Goal: Task Accomplishment & Management: Manage account settings

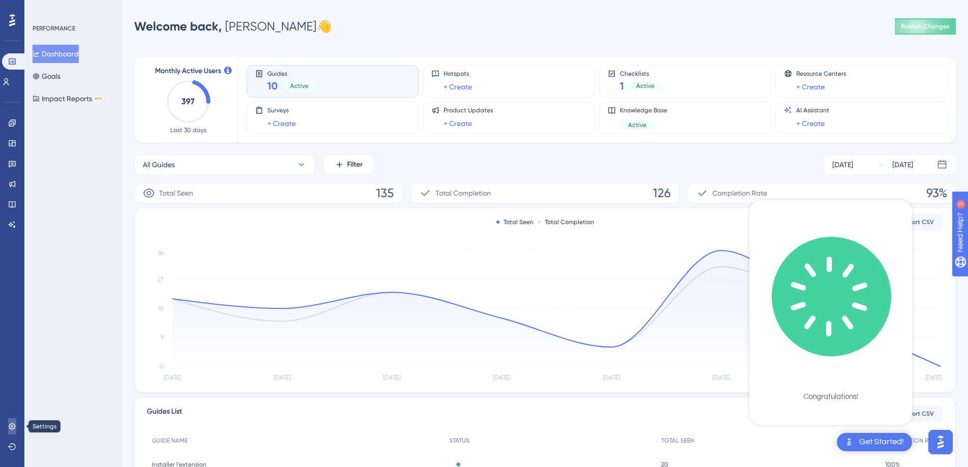
click at [10, 431] on link at bounding box center [12, 426] width 8 height 16
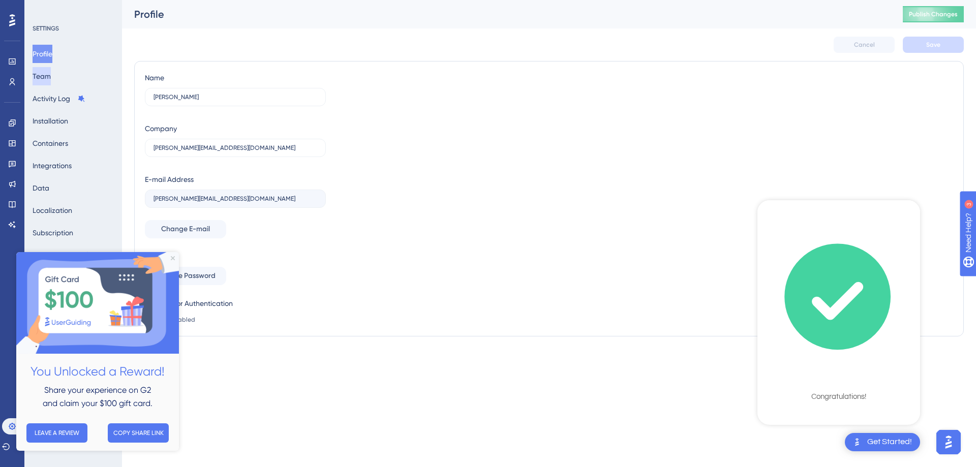
click at [51, 78] on button "Team" at bounding box center [42, 76] width 18 height 18
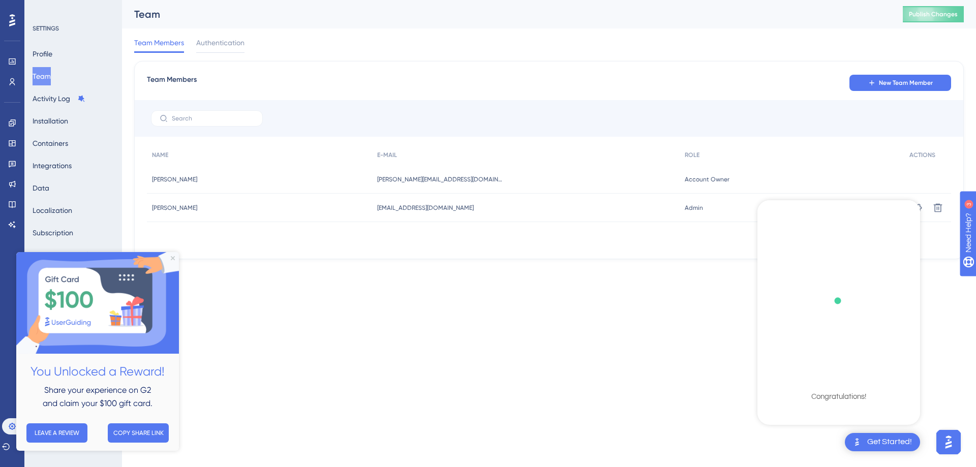
click at [170, 255] on img at bounding box center [97, 303] width 163 height 102
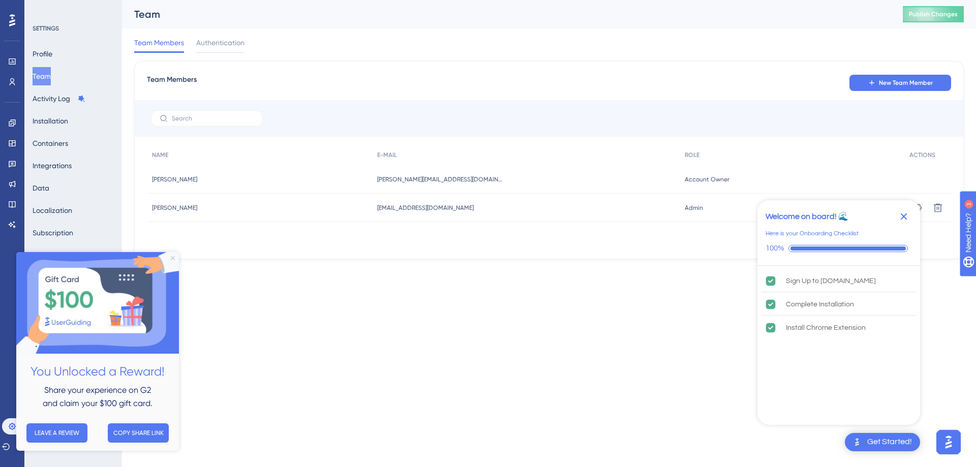
click at [171, 257] on icon "Close Preview" at bounding box center [173, 258] width 4 height 4
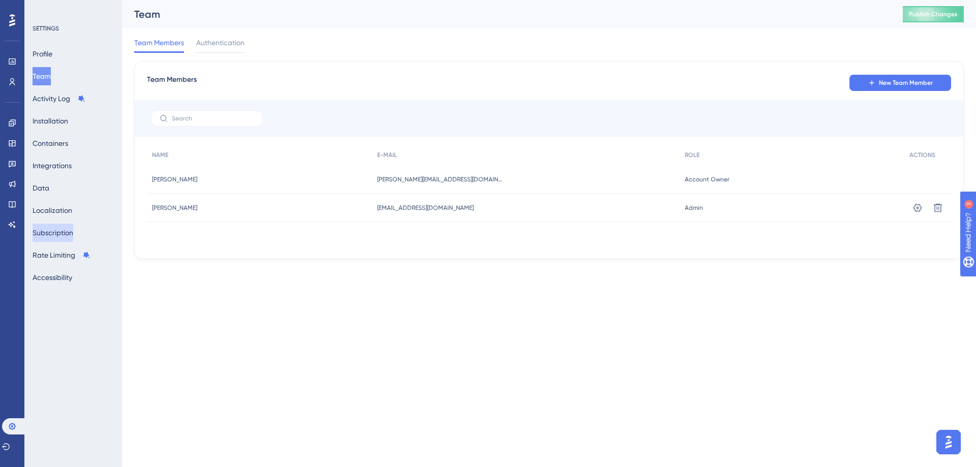
click at [66, 238] on button "Subscription" at bounding box center [53, 233] width 41 height 18
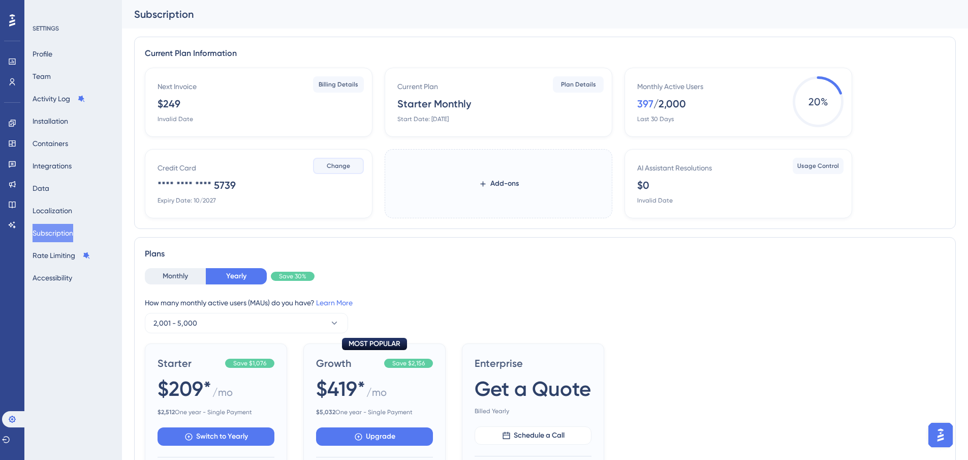
click at [345, 164] on span "Change" at bounding box center [338, 166] width 23 height 8
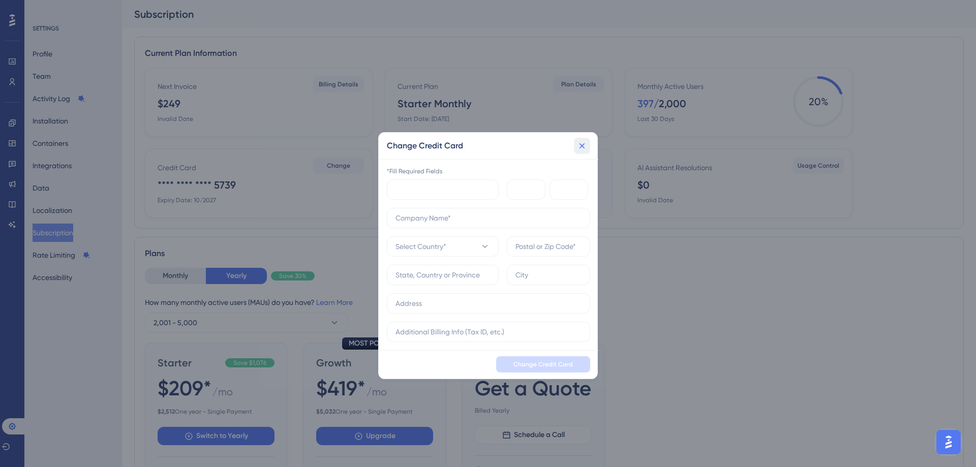
click at [582, 142] on icon at bounding box center [582, 146] width 10 height 10
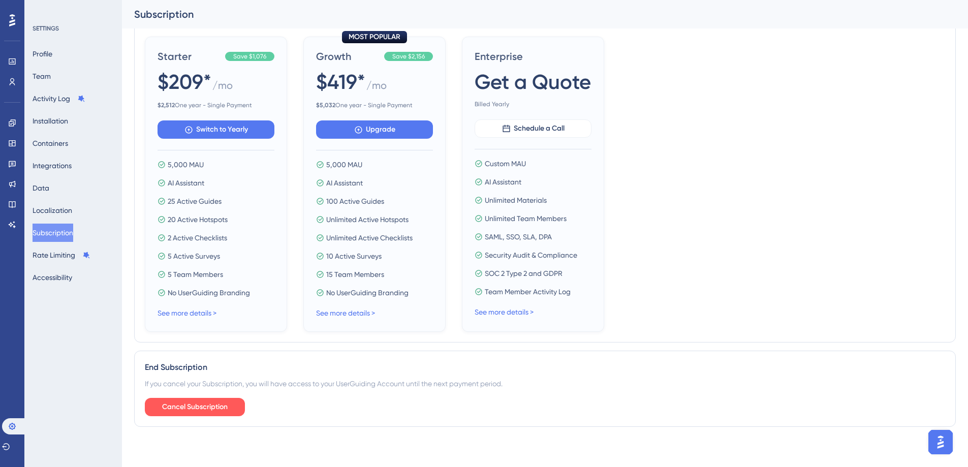
scroll to position [315, 0]
click at [194, 401] on span "Cancel Subscription" at bounding box center [195, 407] width 66 height 12
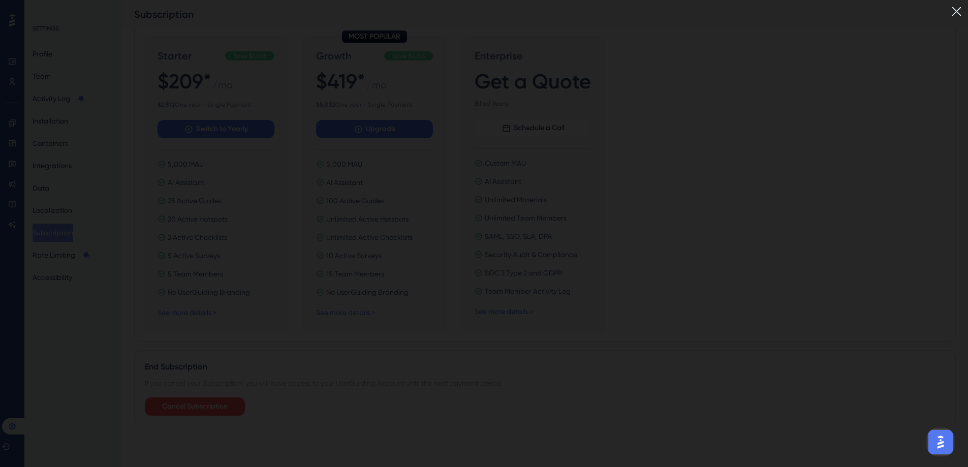
click at [960, 13] on img at bounding box center [957, 11] width 17 height 17
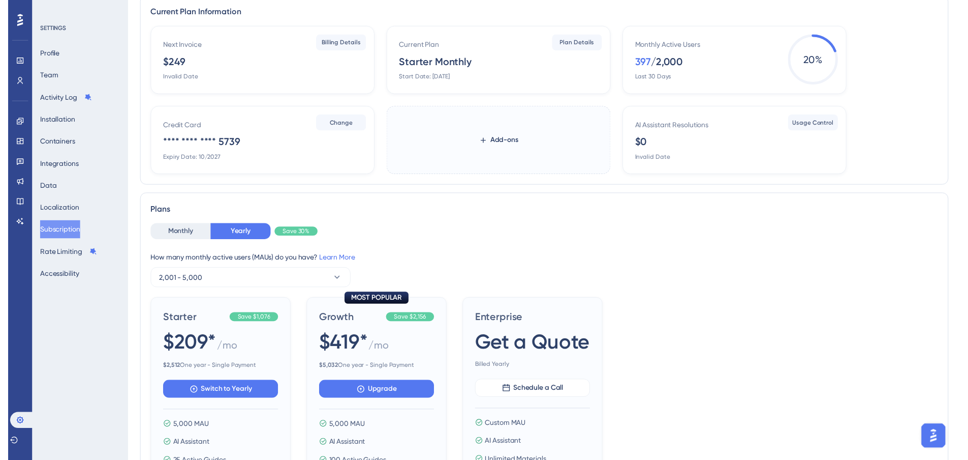
scroll to position [0, 0]
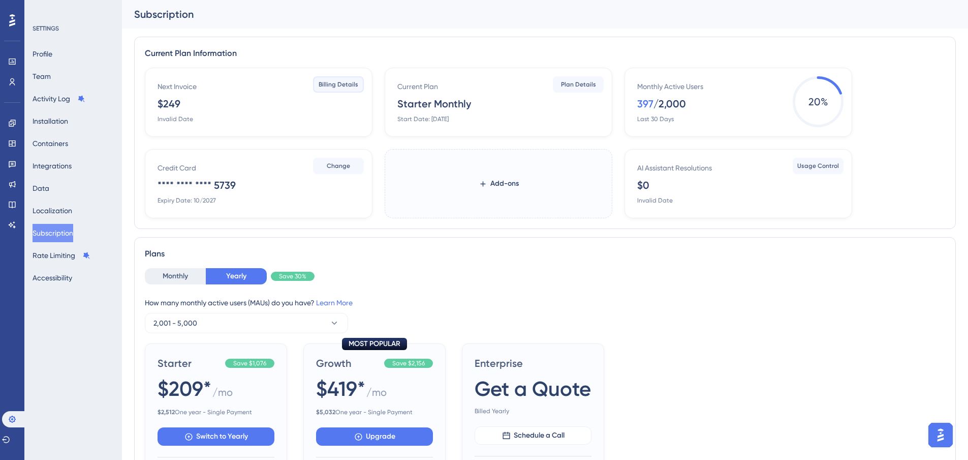
click at [331, 87] on span "Billing Details" at bounding box center [339, 84] width 40 height 8
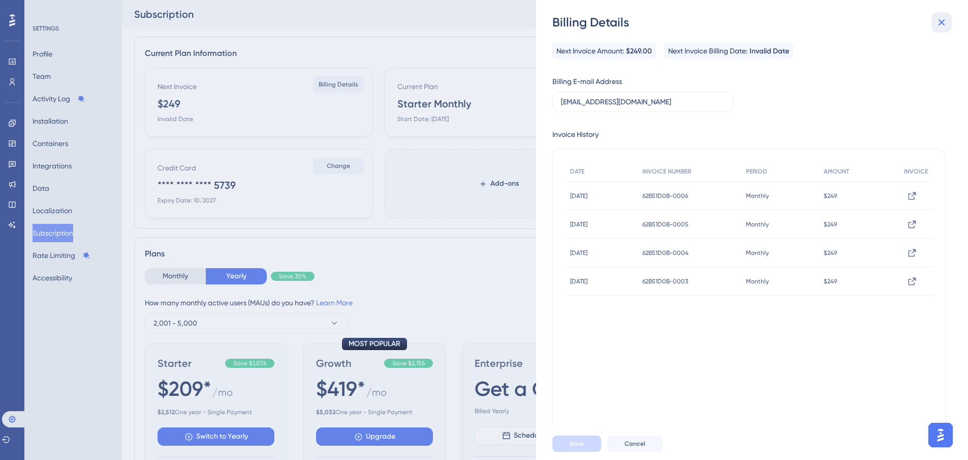
click at [940, 27] on icon at bounding box center [942, 22] width 12 height 12
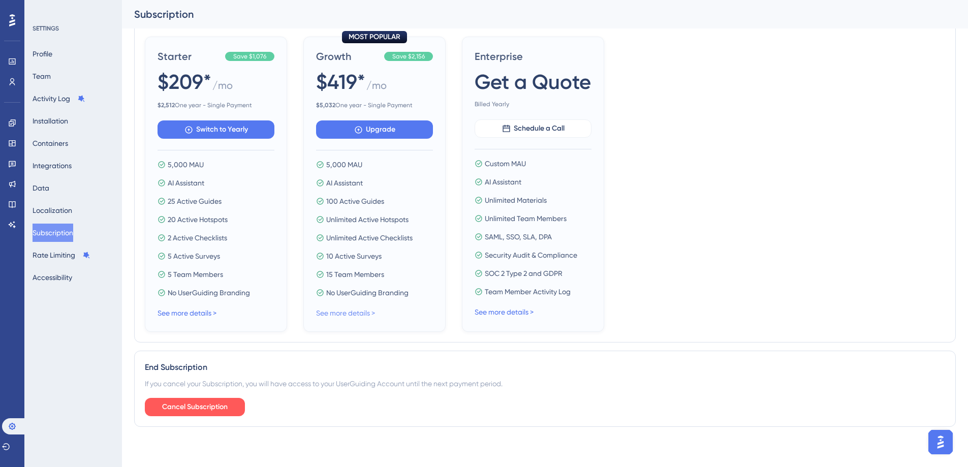
scroll to position [315, 0]
click at [220, 408] on span "Cancel Subscription" at bounding box center [195, 407] width 66 height 12
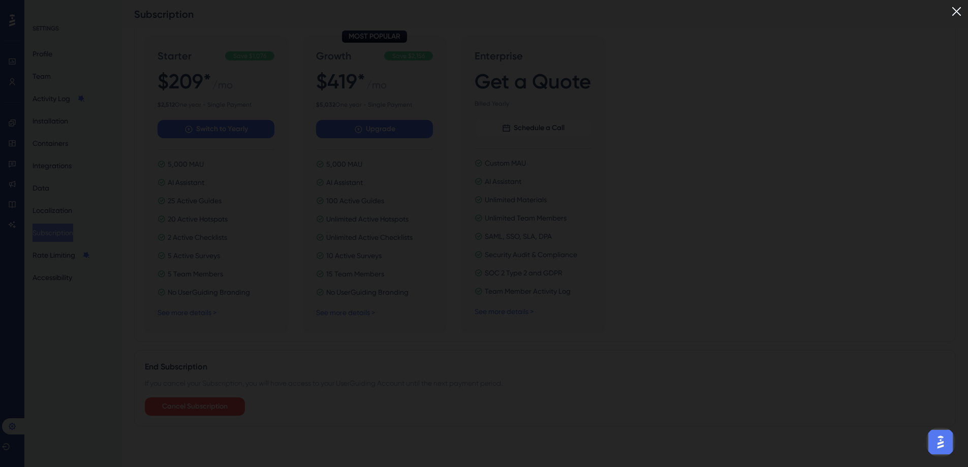
click at [962, 14] on img at bounding box center [957, 11] width 17 height 17
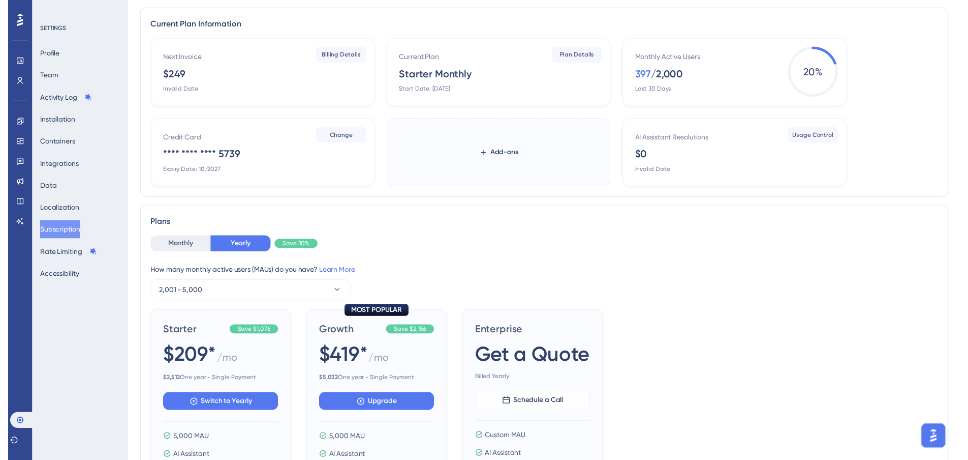
scroll to position [0, 0]
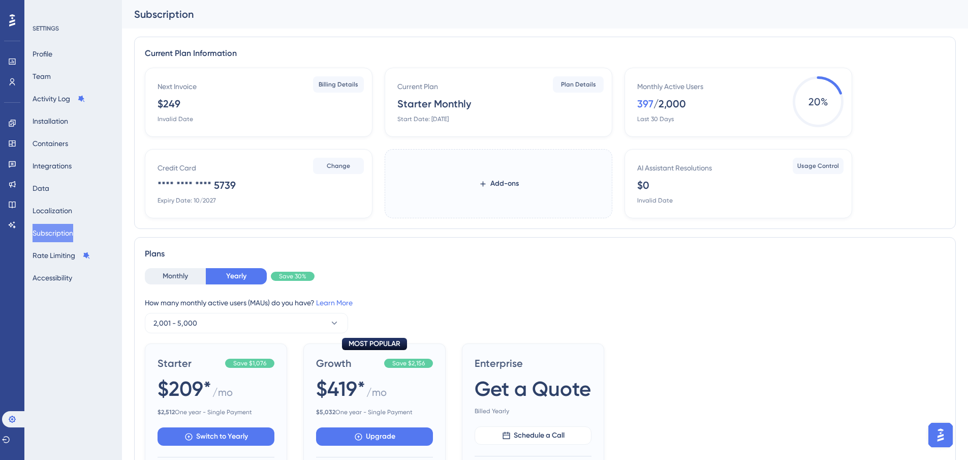
click at [170, 120] on div "Invalid Date" at bounding box center [176, 119] width 36 height 8
click at [335, 80] on span "Billing Details" at bounding box center [339, 84] width 40 height 8
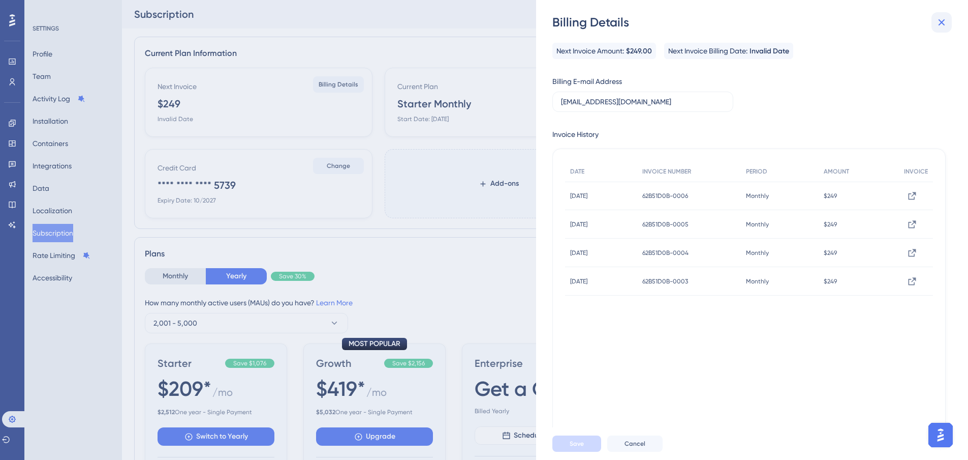
click at [942, 23] on icon at bounding box center [942, 22] width 12 height 12
